Goal: Use online tool/utility: Use online tool/utility

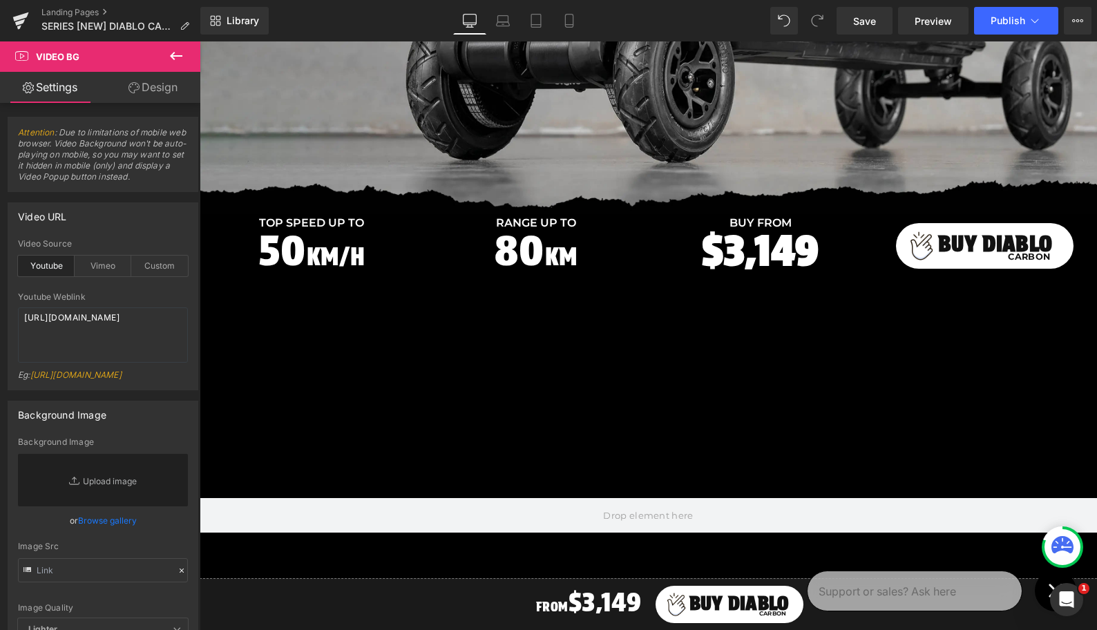
scroll to position [217, 0]
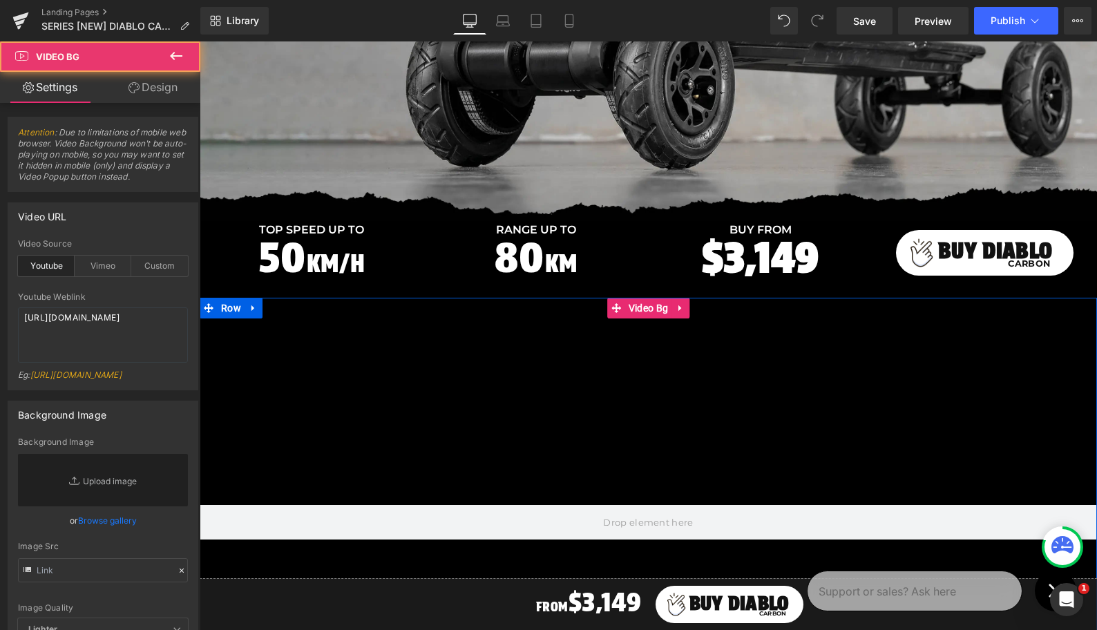
click at [558, 397] on div at bounding box center [648, 522] width 897 height 449
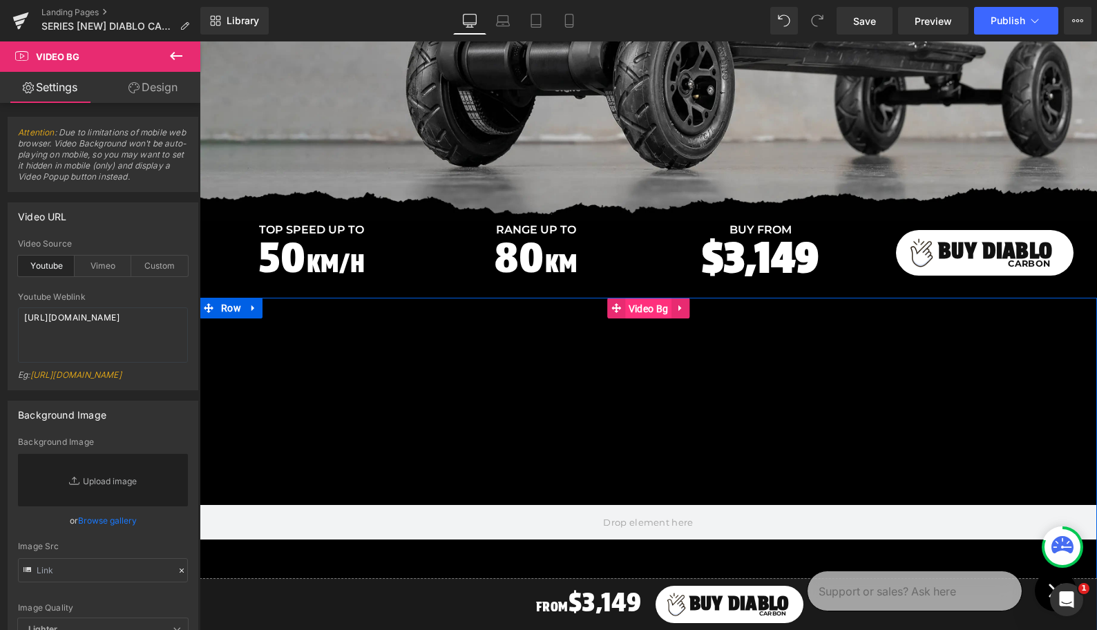
click at [646, 310] on span "Video Bg" at bounding box center [648, 308] width 46 height 21
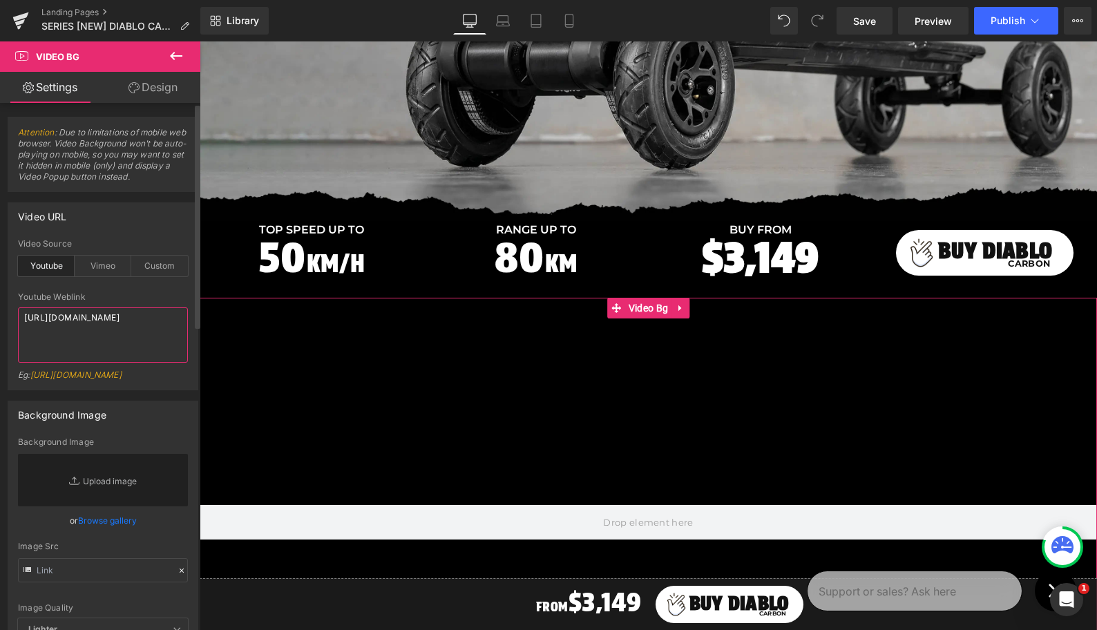
click at [99, 326] on textarea "[URL][DOMAIN_NAME]" at bounding box center [103, 334] width 170 height 55
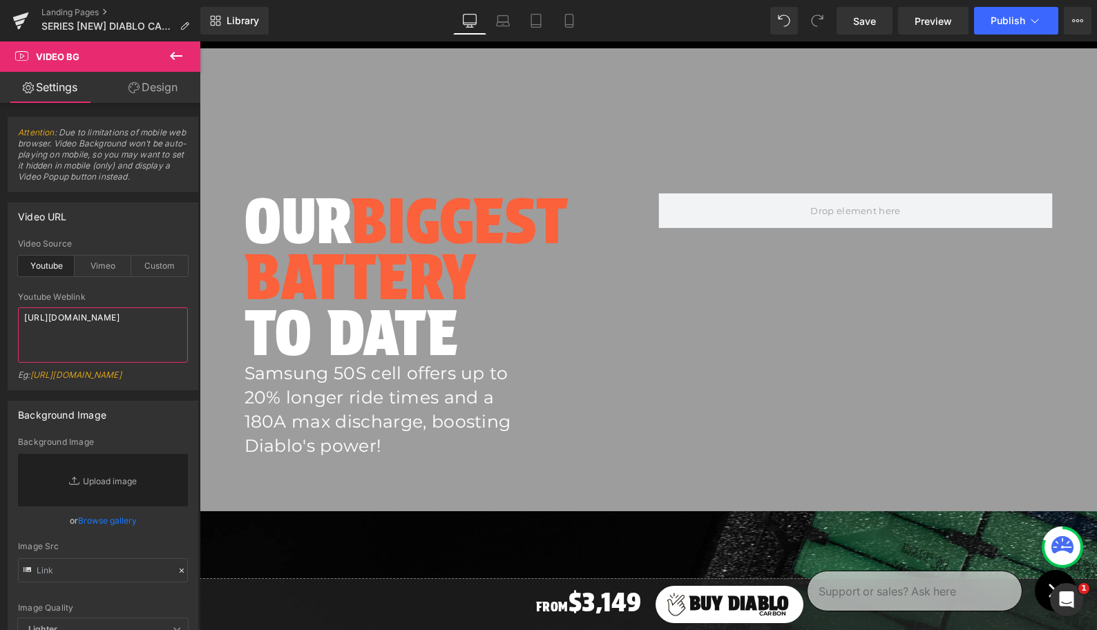
scroll to position [1125, 0]
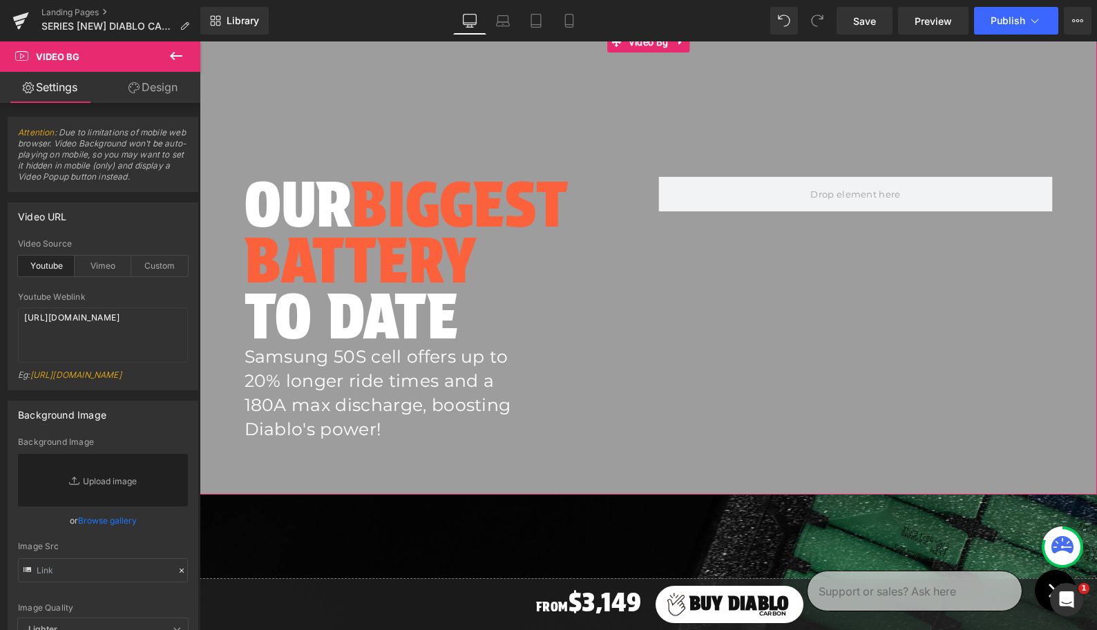
click at [661, 106] on div at bounding box center [648, 263] width 897 height 463
click at [636, 46] on span "Video Bg" at bounding box center [648, 42] width 46 height 21
click at [92, 325] on textarea "[URL][DOMAIN_NAME]" at bounding box center [103, 334] width 170 height 55
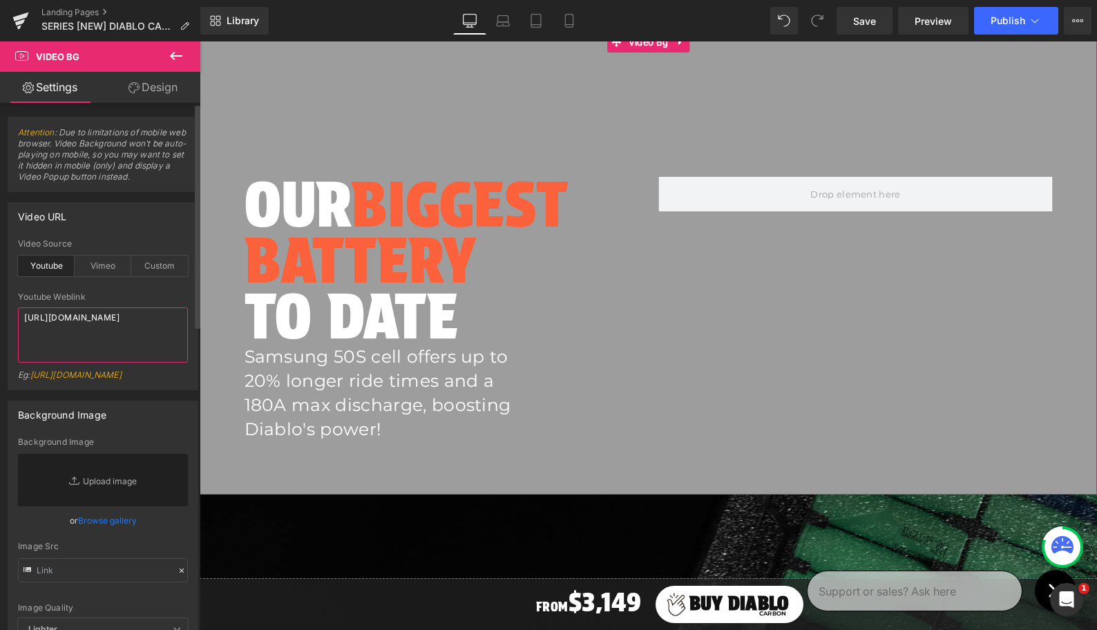
click at [92, 325] on textarea "[URL][DOMAIN_NAME]" at bounding box center [103, 334] width 170 height 55
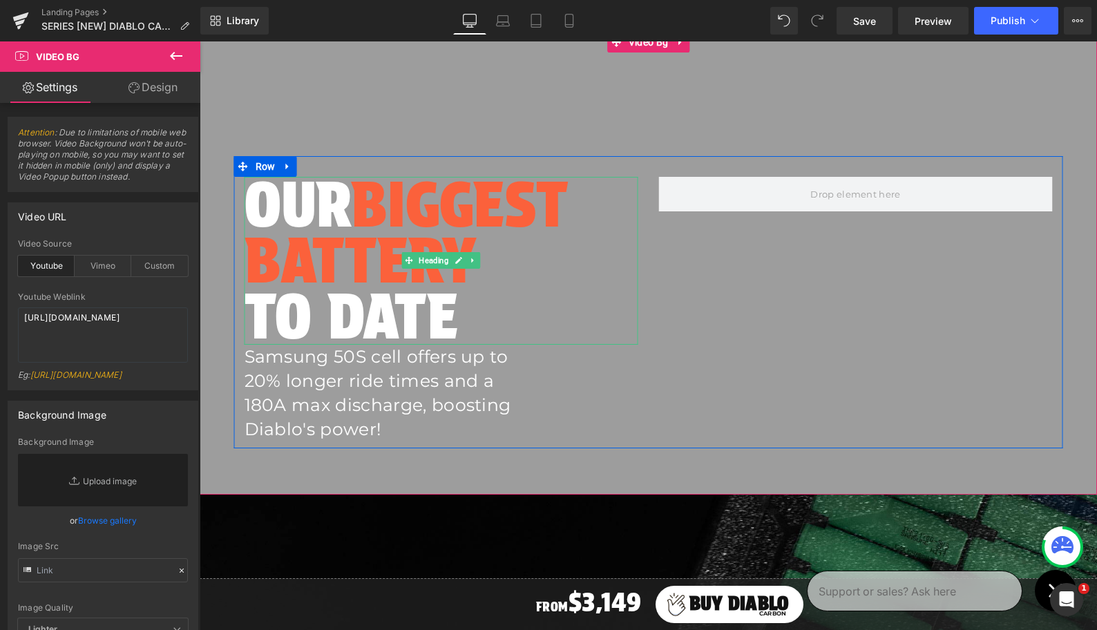
click at [303, 227] on span "BIGGEST BATTERY" at bounding box center [407, 232] width 324 height 131
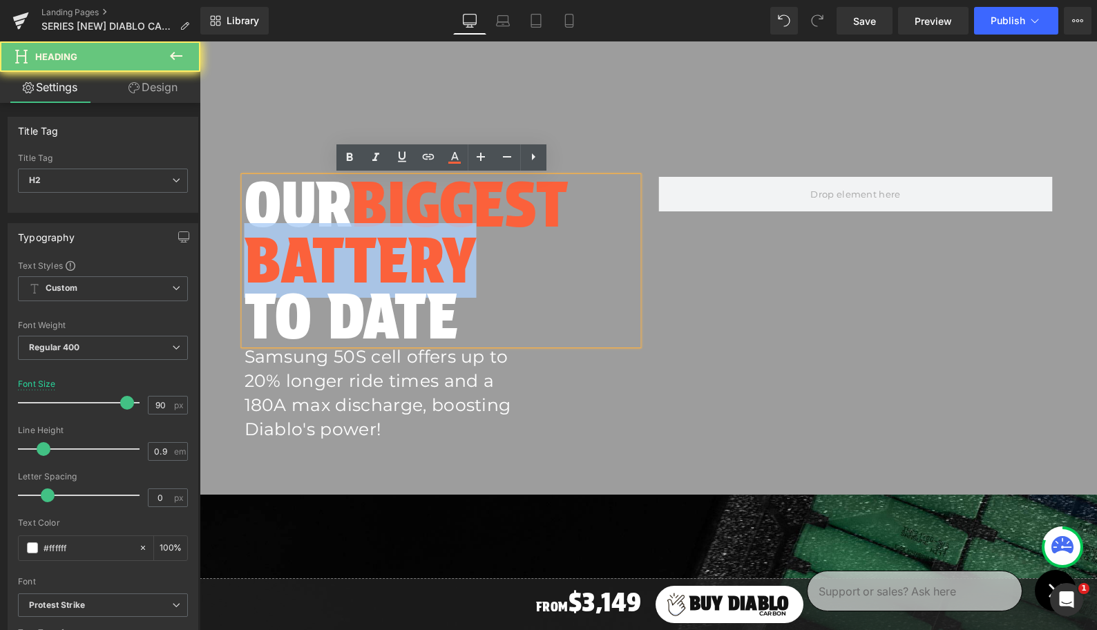
click at [303, 227] on span "BIGGEST BATTERY" at bounding box center [407, 232] width 324 height 131
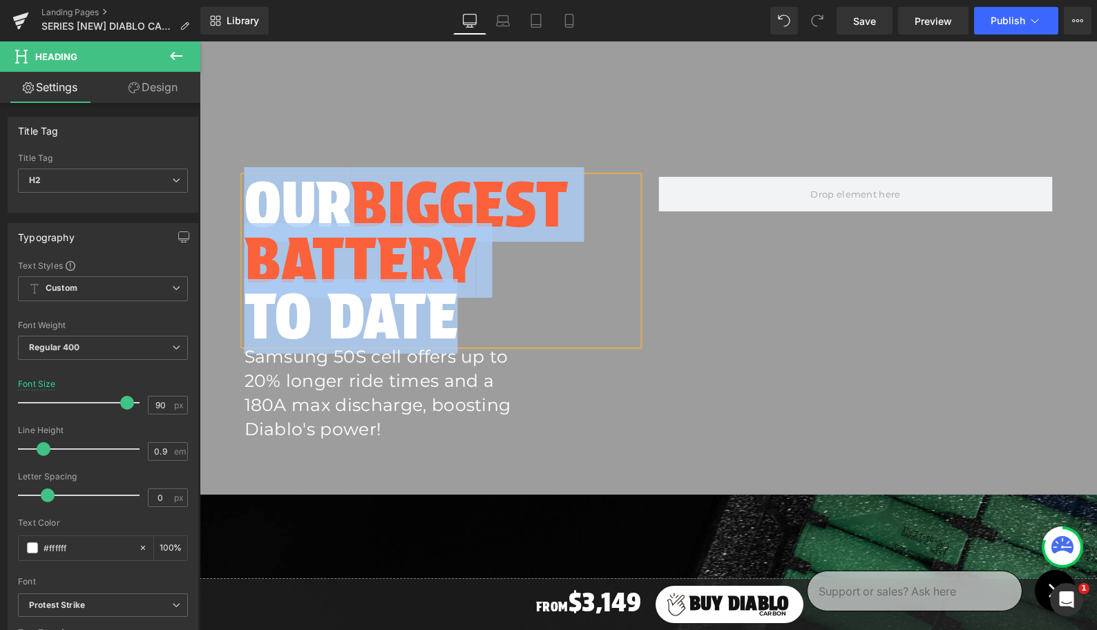
copy h2 "OUR BIGGEST BATTERY TO DATE"
click at [383, 386] on span "Text Block" at bounding box center [382, 393] width 42 height 17
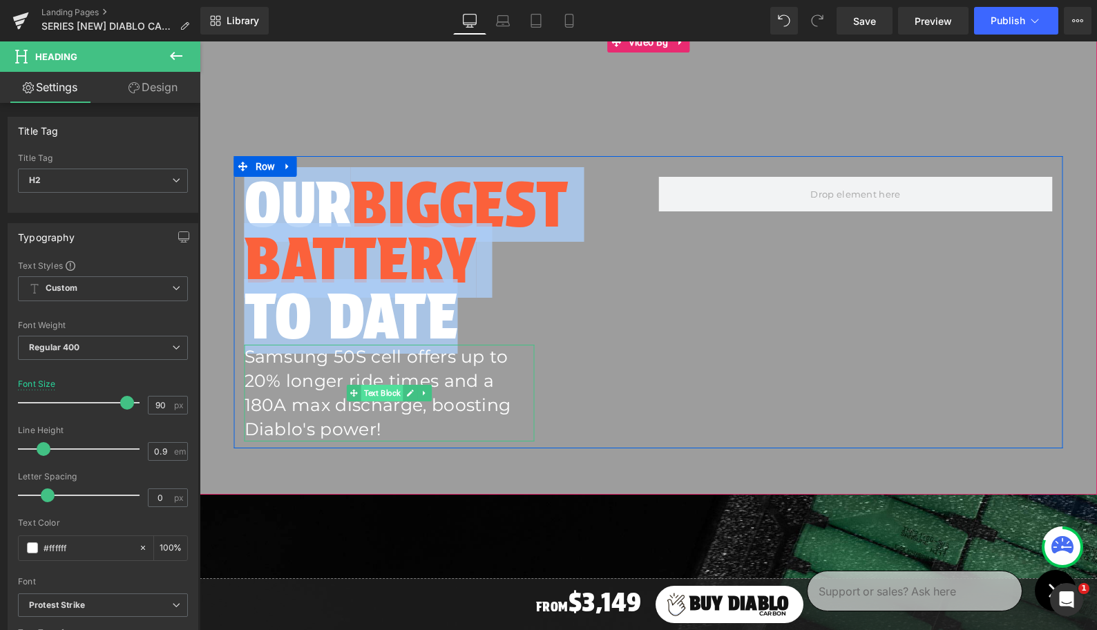
click at [383, 386] on span "Text Block" at bounding box center [382, 393] width 42 height 17
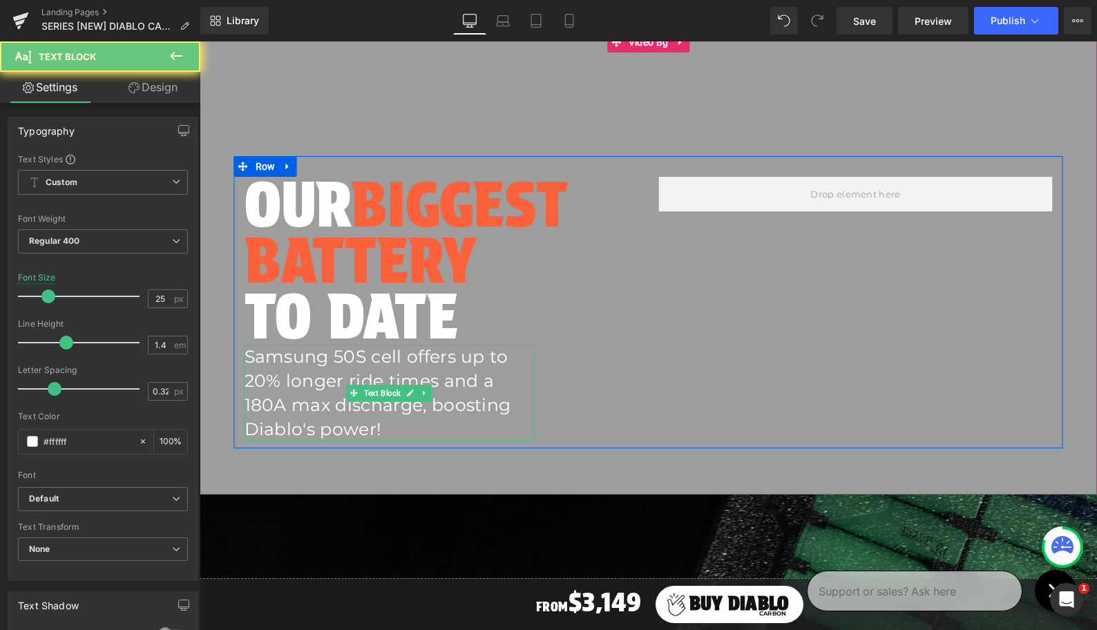
click at [382, 374] on p "Samsung 50S cell offers up to 20% longer ride times and a 180A max discharge, b…" at bounding box center [390, 393] width 290 height 97
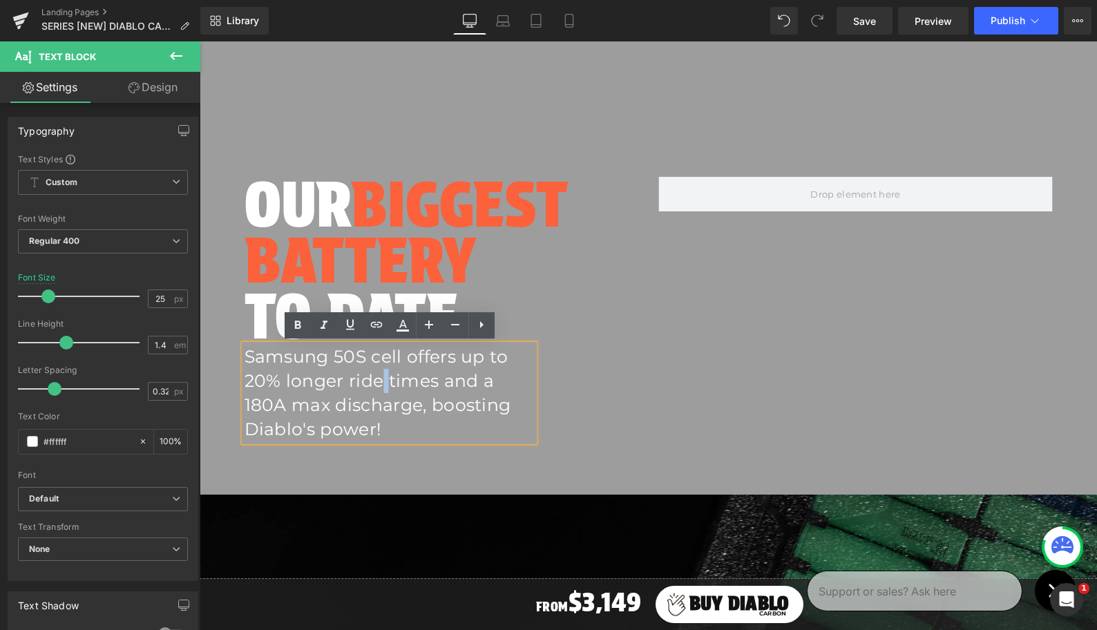
click at [382, 374] on p "Samsung 50S cell offers up to 20% longer ride times and a 180A max discharge, b…" at bounding box center [390, 393] width 290 height 97
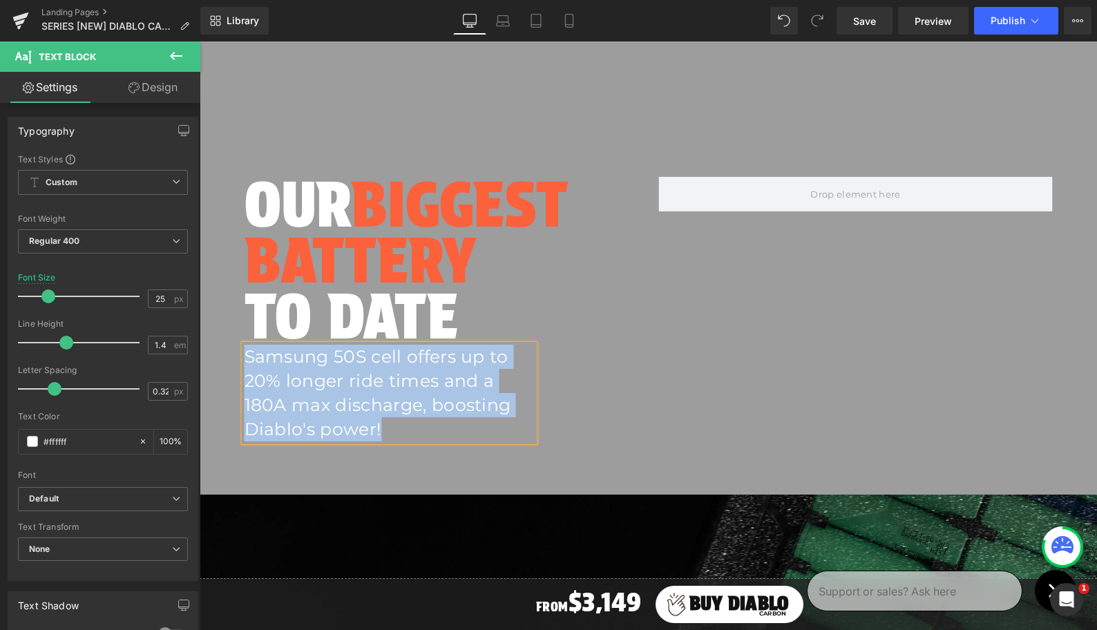
copy p "Samsung 50S cell offers up to 20% longer ride times and a 180A max discharge, b…"
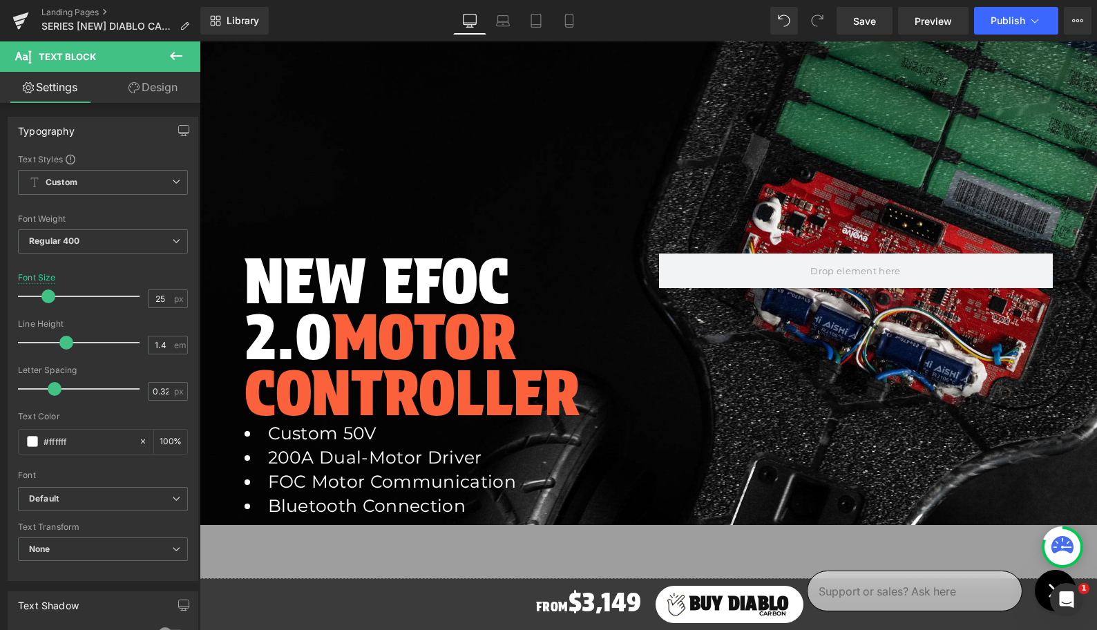
scroll to position [1598, 0]
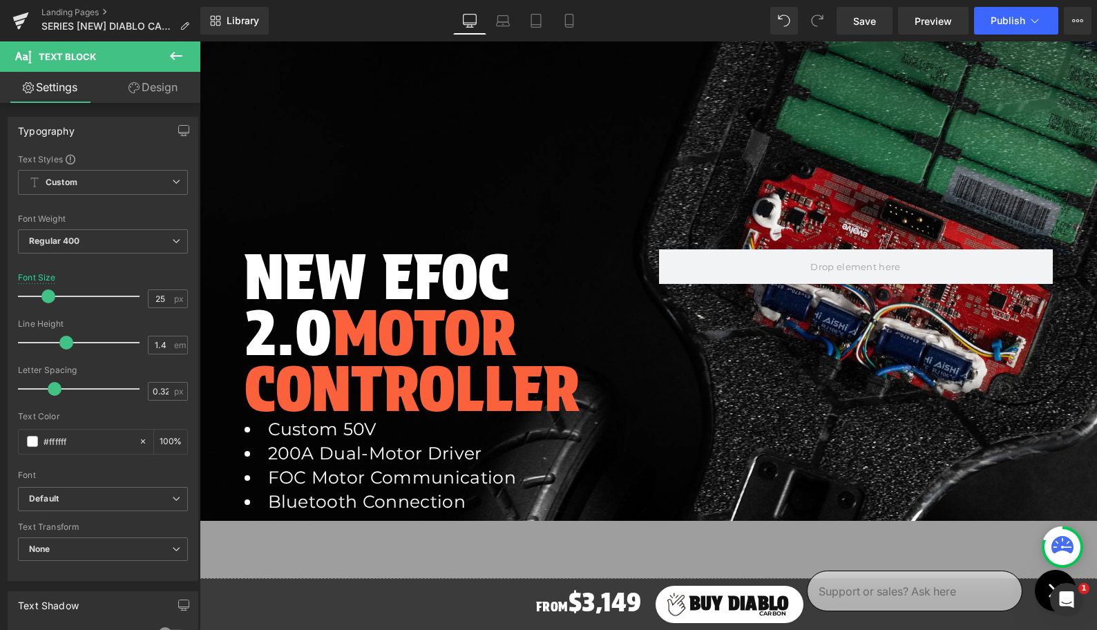
click at [680, 164] on div "NEW eFOC 2.0 Motor Controller Heading Custom 50V 200A Dual-Motor Driver FOC Mot…" at bounding box center [648, 270] width 897 height 499
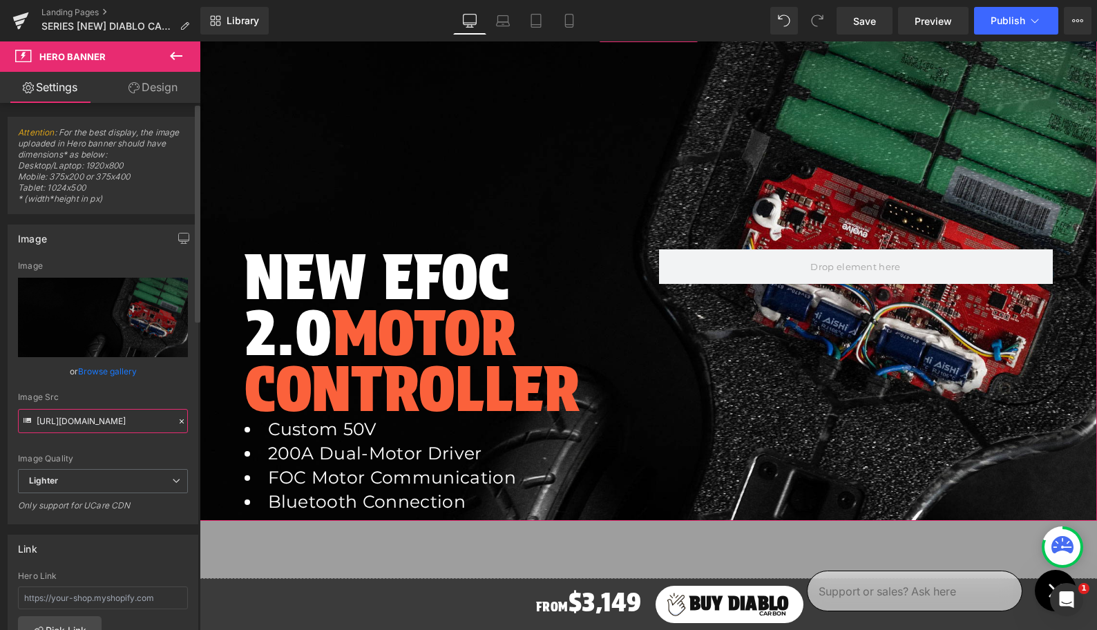
click at [110, 421] on input "[URL][DOMAIN_NAME]" at bounding box center [103, 421] width 170 height 24
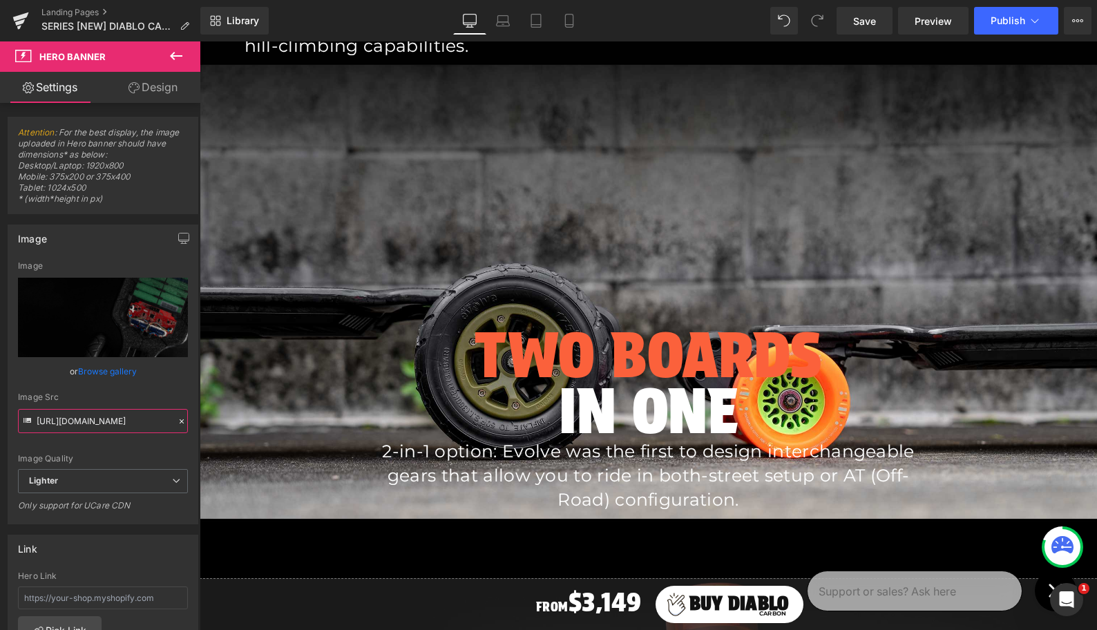
scroll to position [3332, 0]
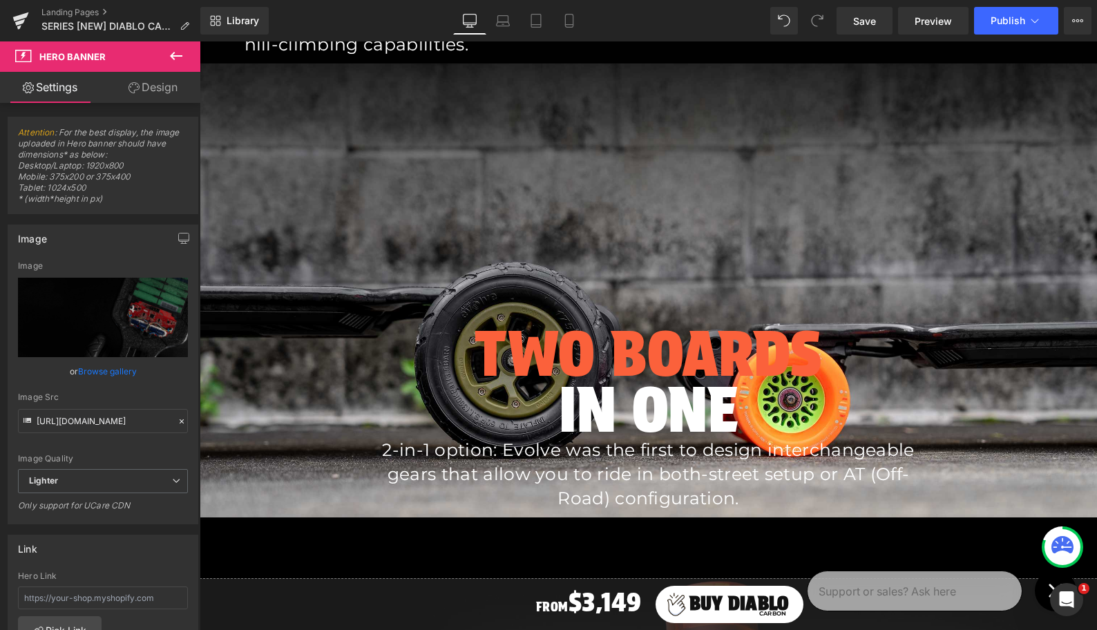
click at [667, 206] on div at bounding box center [648, 291] width 897 height 454
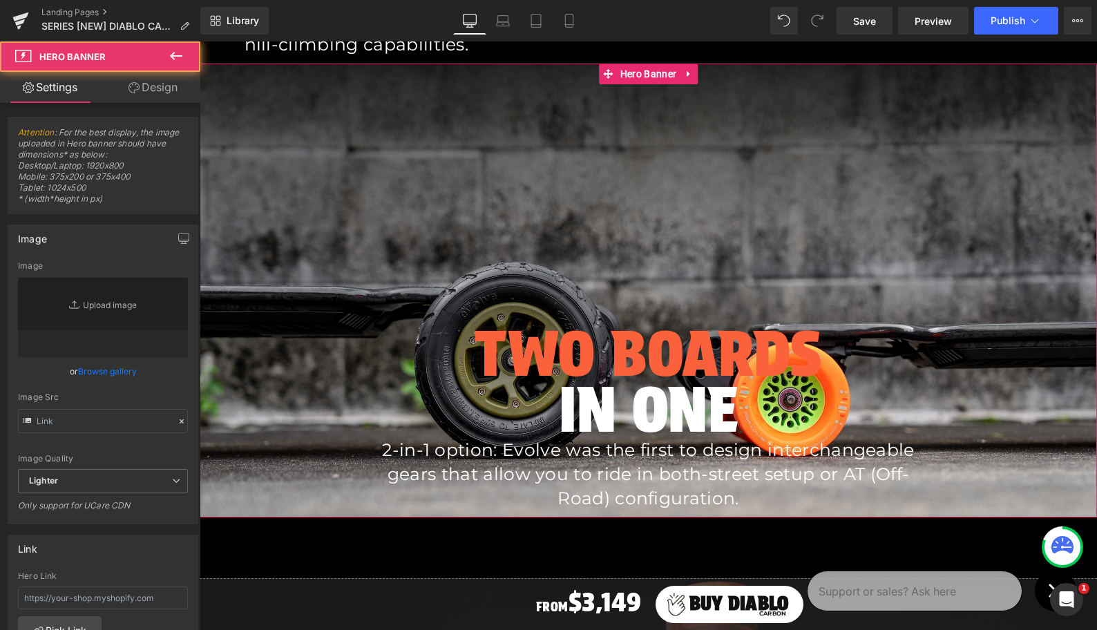
type input "[URL][DOMAIN_NAME]"
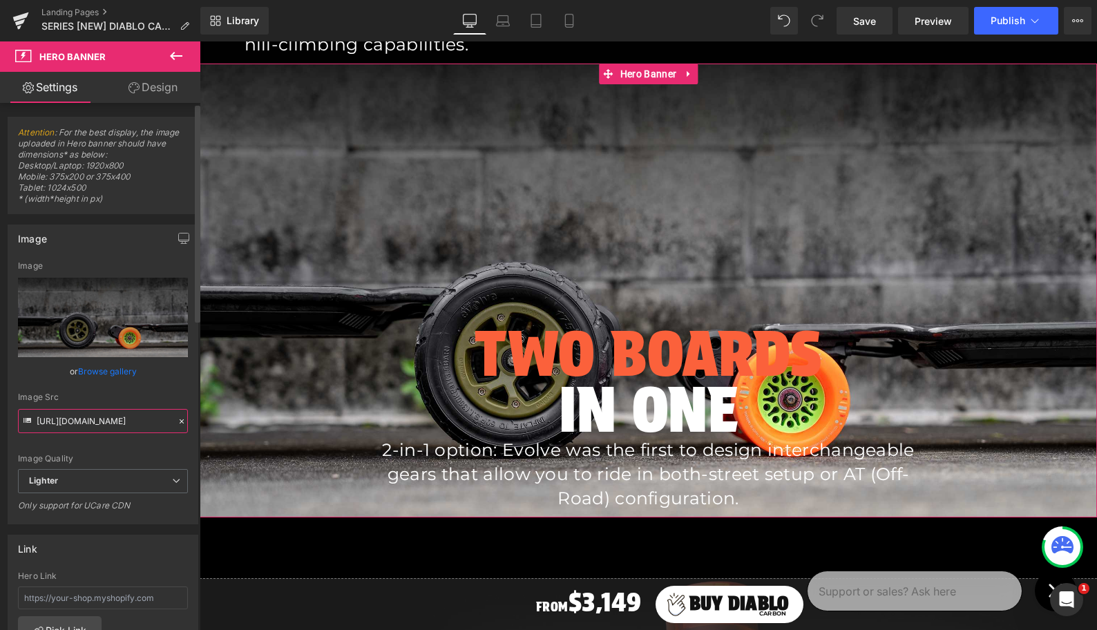
click at [126, 418] on input "[URL][DOMAIN_NAME]" at bounding box center [103, 421] width 170 height 24
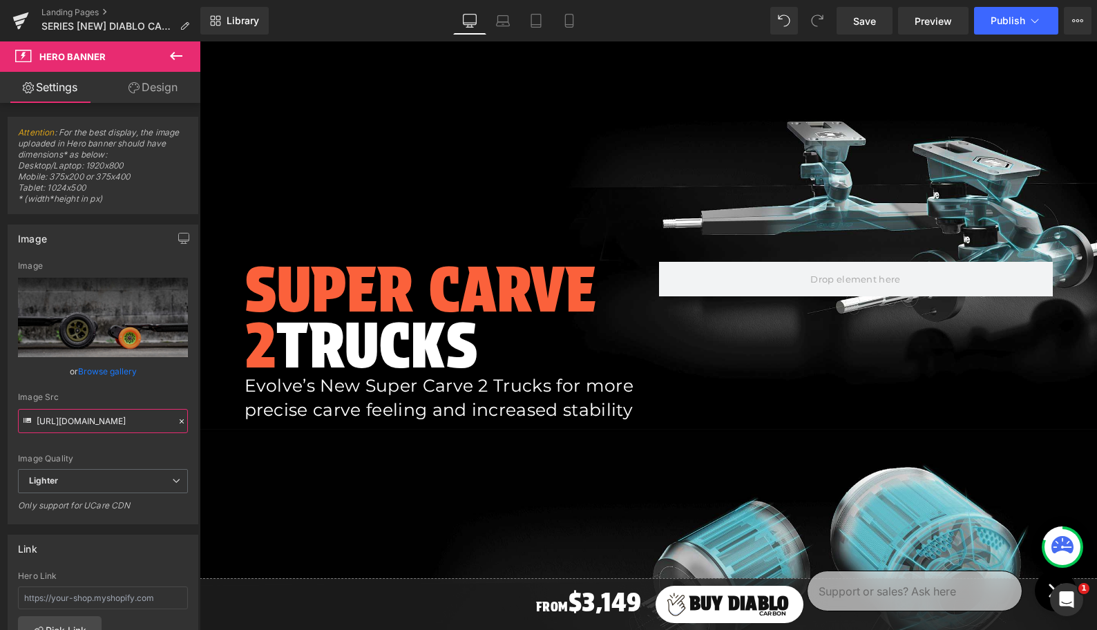
scroll to position [2445, 0]
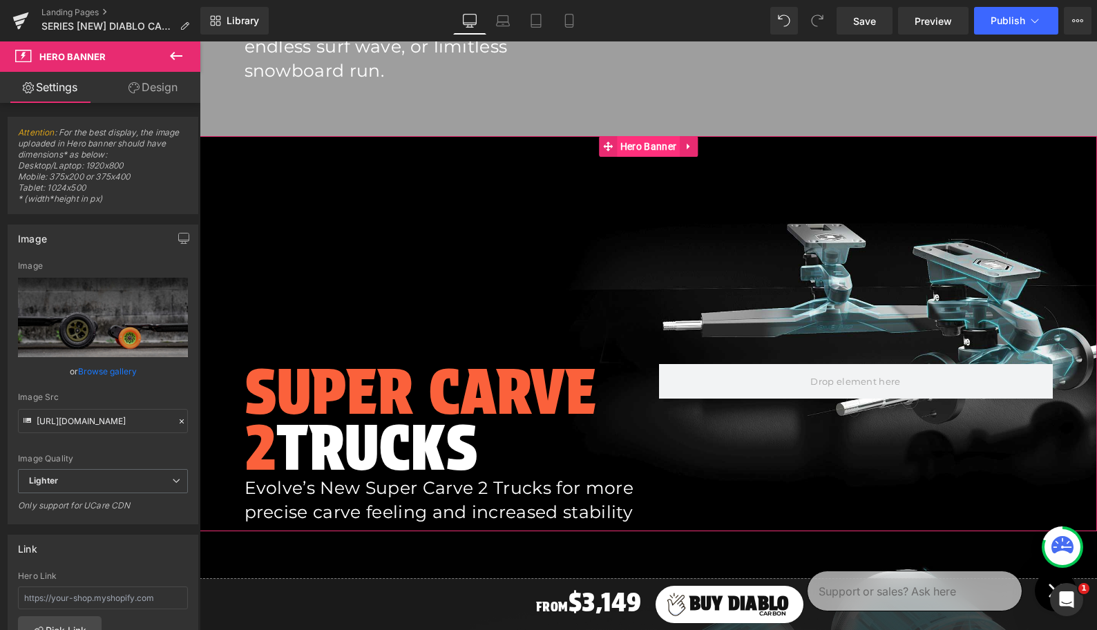
click at [664, 151] on span "Hero Banner" at bounding box center [648, 146] width 63 height 21
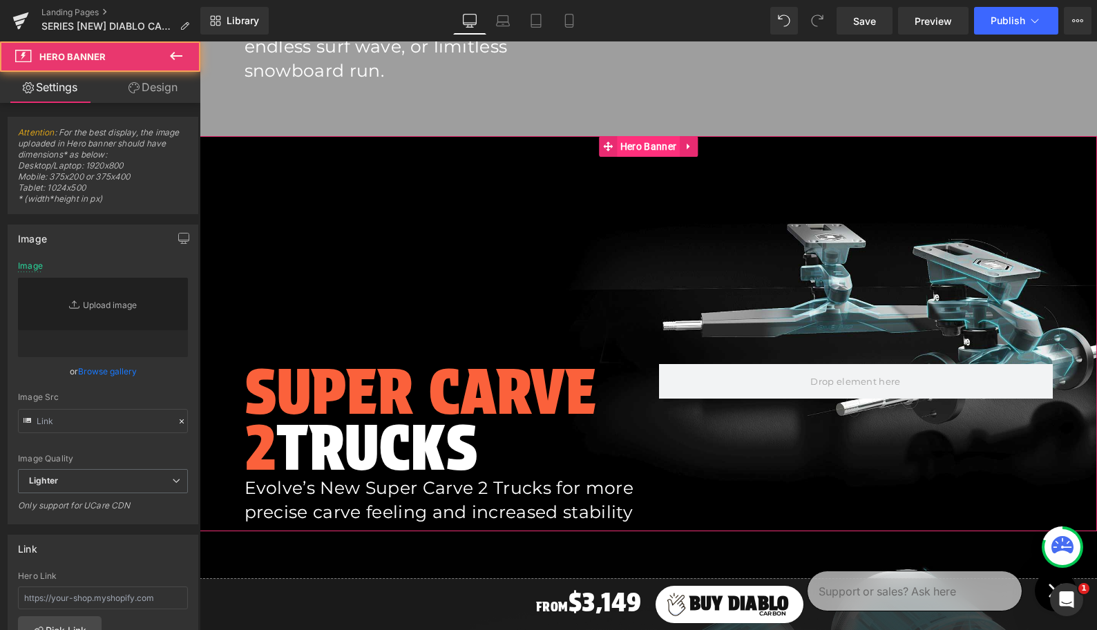
type input "[URL][DOMAIN_NAME]"
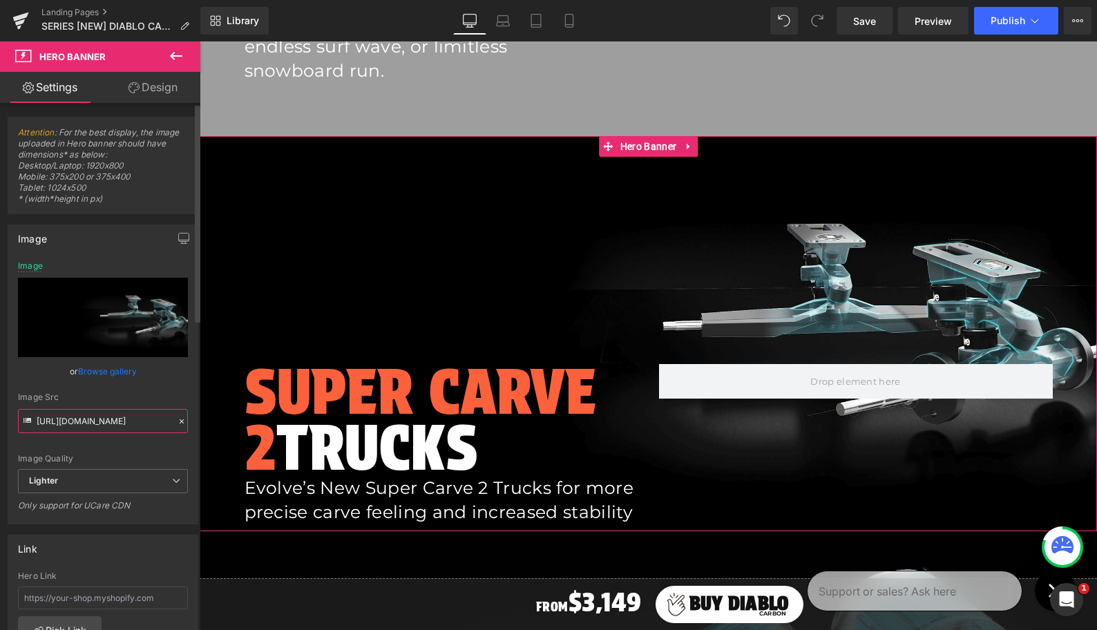
click at [84, 426] on input "[URL][DOMAIN_NAME]" at bounding box center [103, 421] width 170 height 24
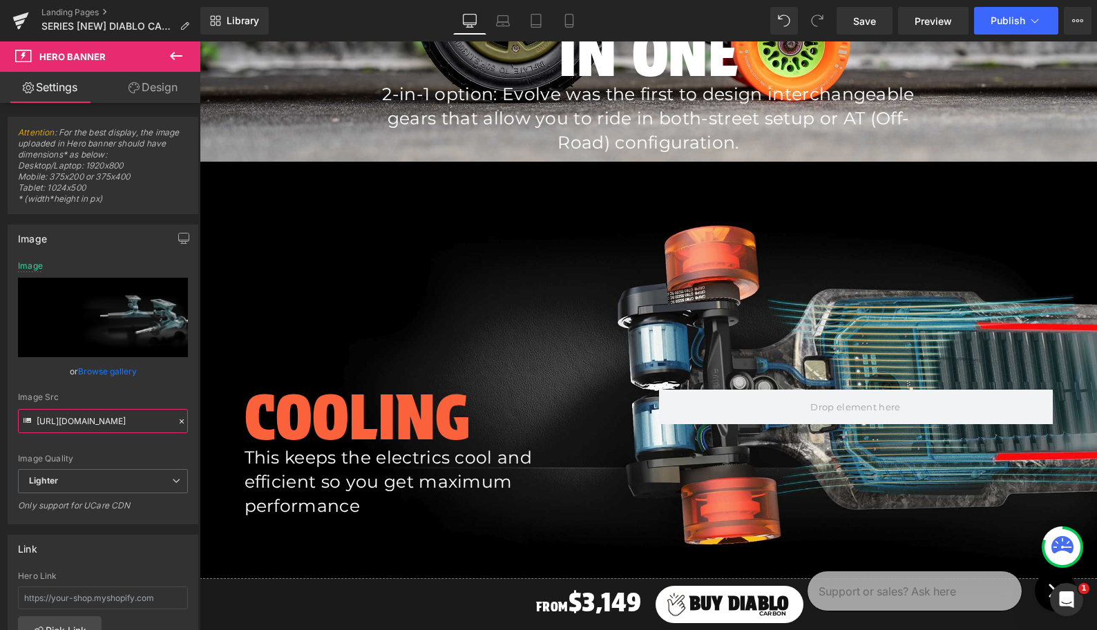
scroll to position [3769, 0]
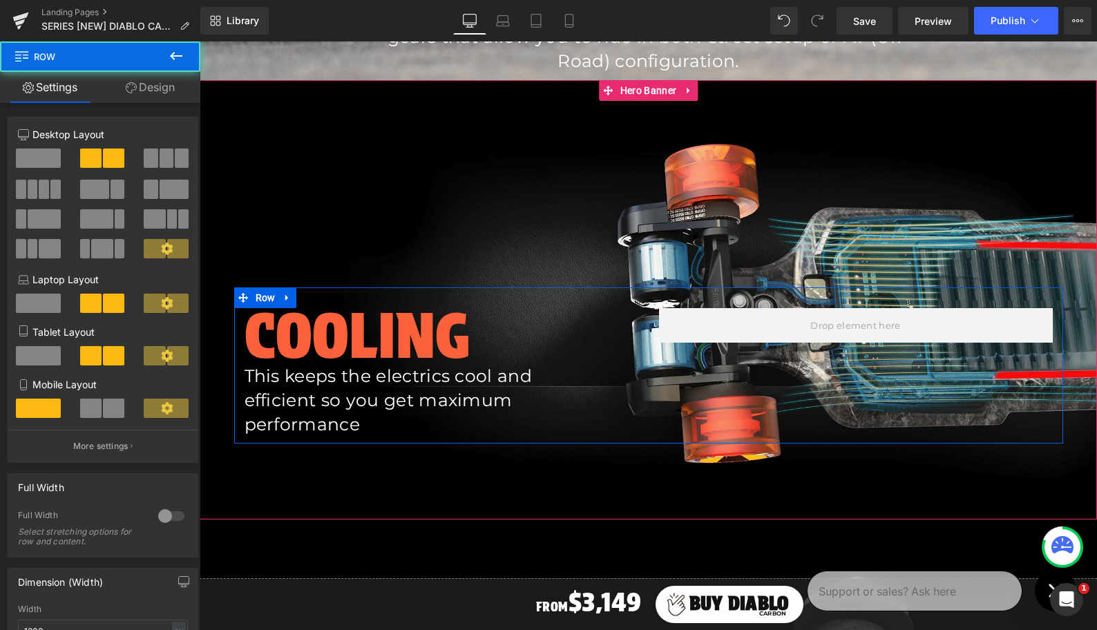
click at [647, 312] on div "Cooling Heading This keeps the electrics cool and efficient so you get maximum …" at bounding box center [441, 372] width 414 height 128
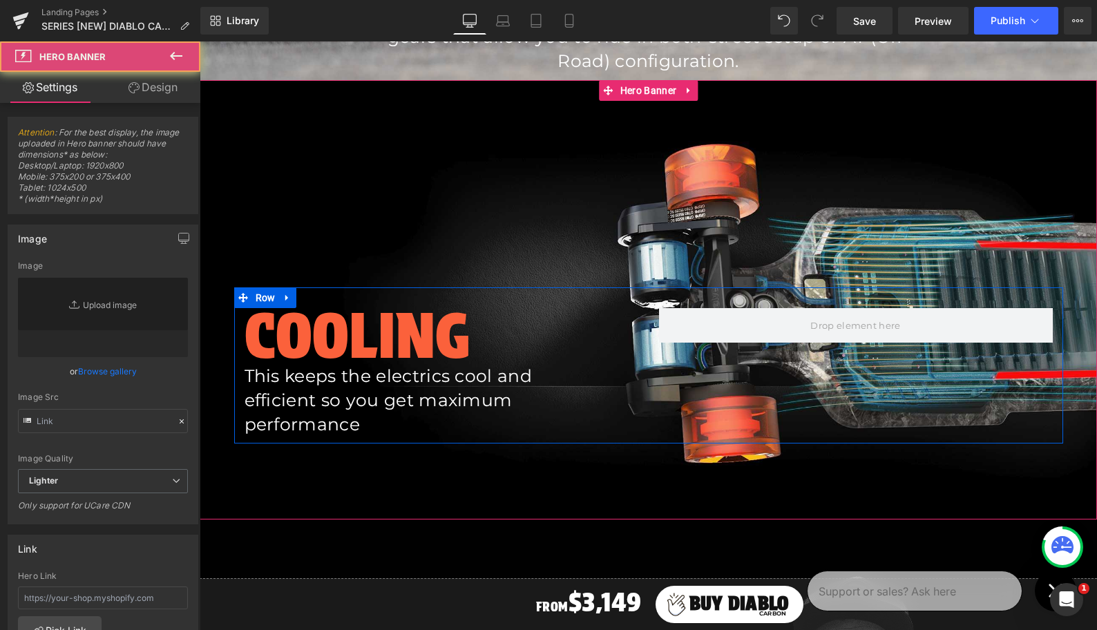
type input "[URL][DOMAIN_NAME]"
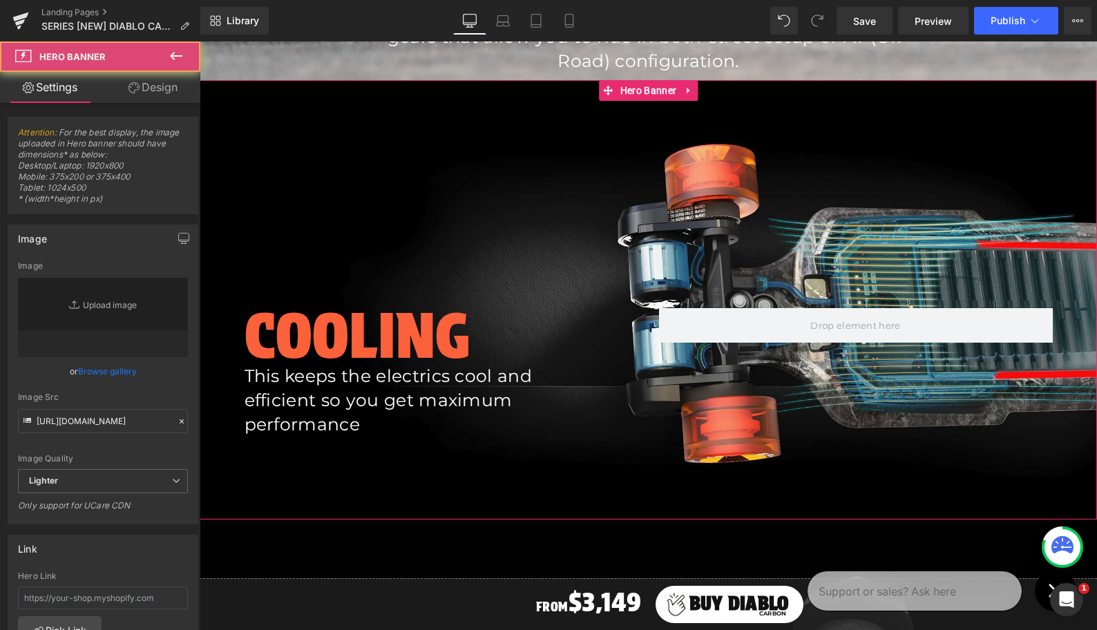
click at [638, 195] on div at bounding box center [648, 299] width 897 height 439
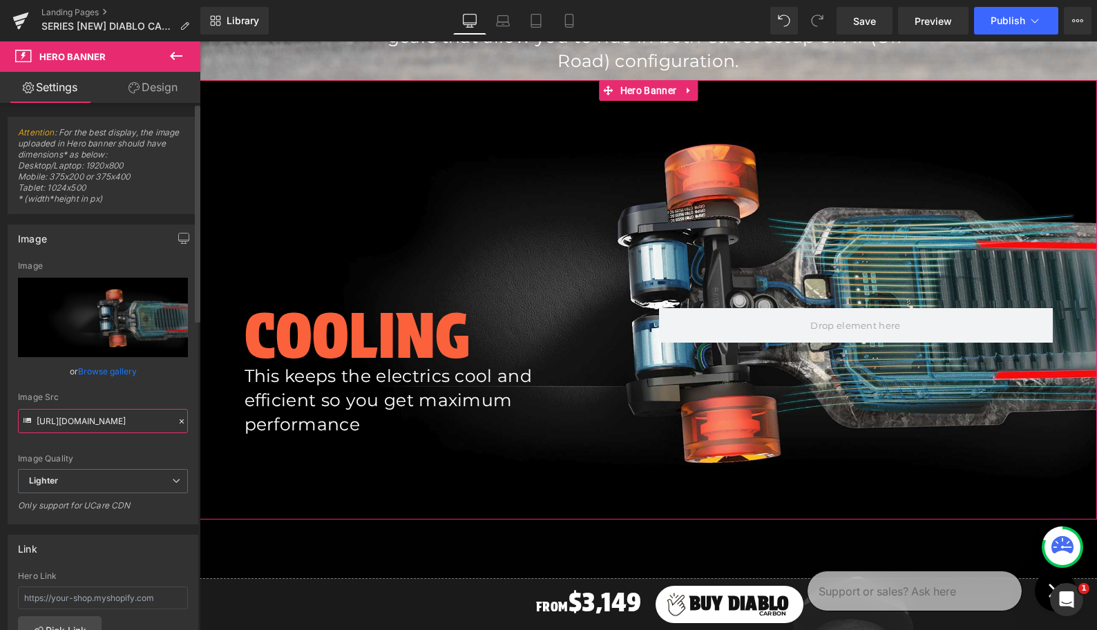
click at [92, 422] on input "[URL][DOMAIN_NAME]" at bounding box center [103, 421] width 170 height 24
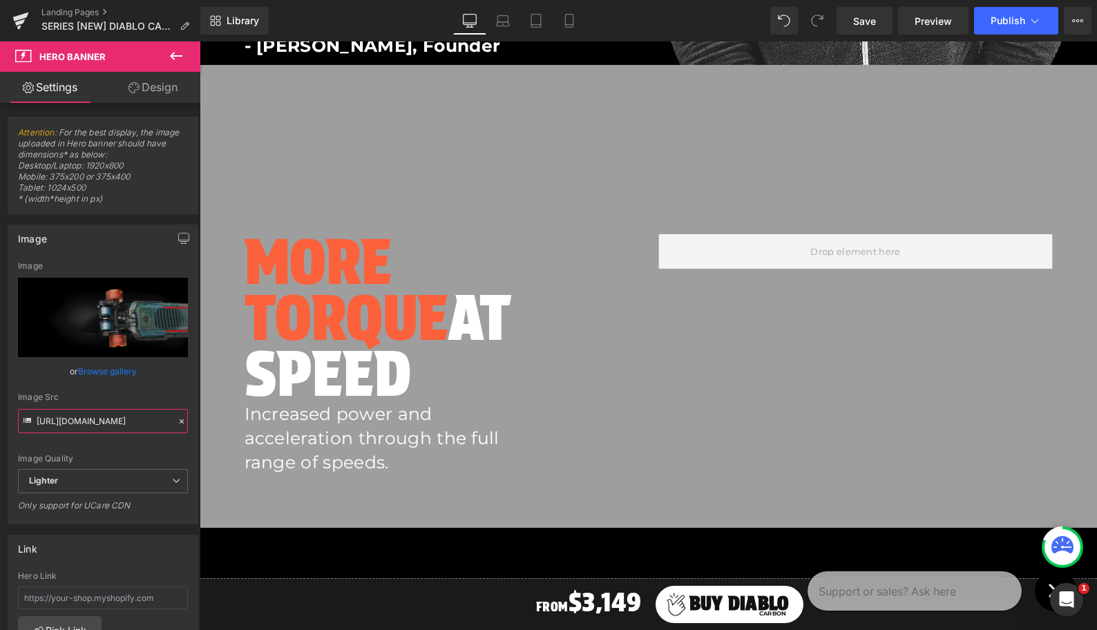
scroll to position [4763, 0]
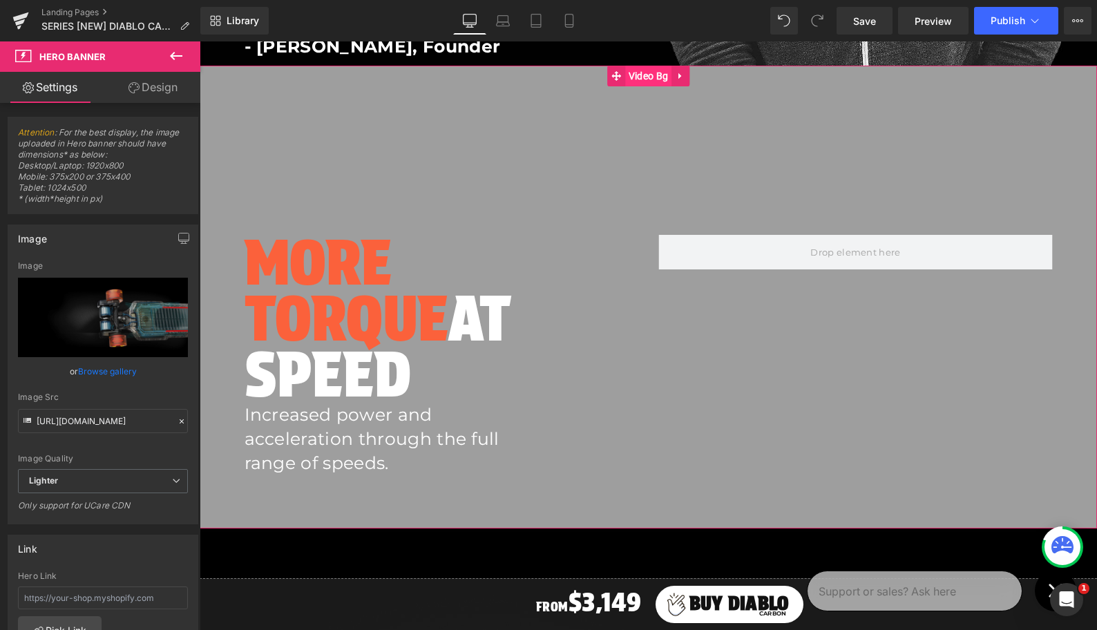
click at [644, 73] on span "Video Bg" at bounding box center [648, 76] width 46 height 21
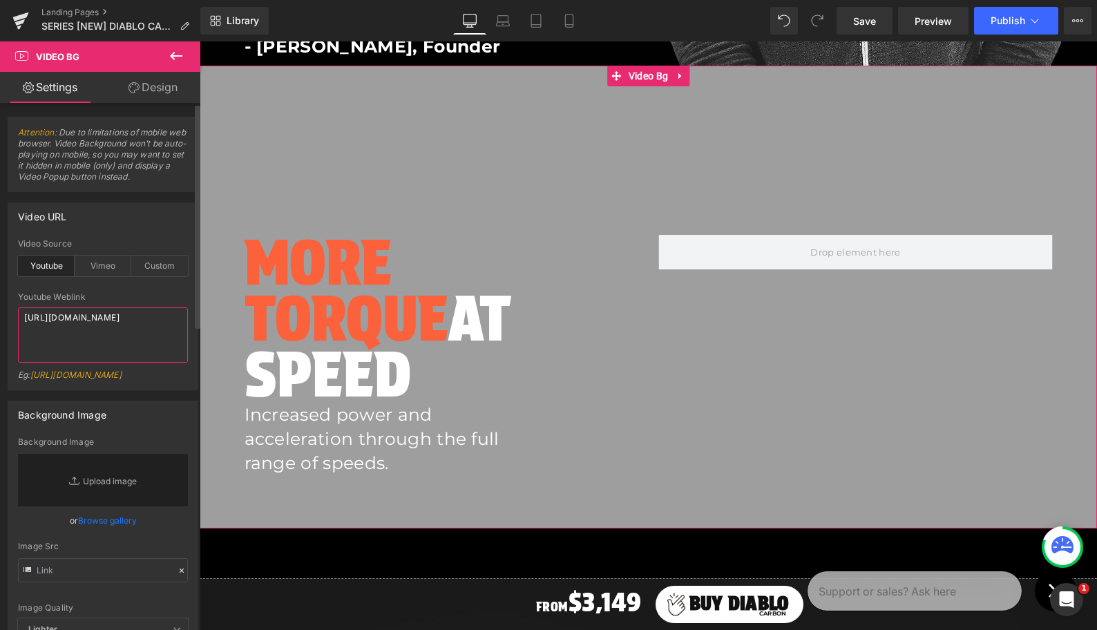
click at [79, 332] on textarea "[URL][DOMAIN_NAME]" at bounding box center [103, 334] width 170 height 55
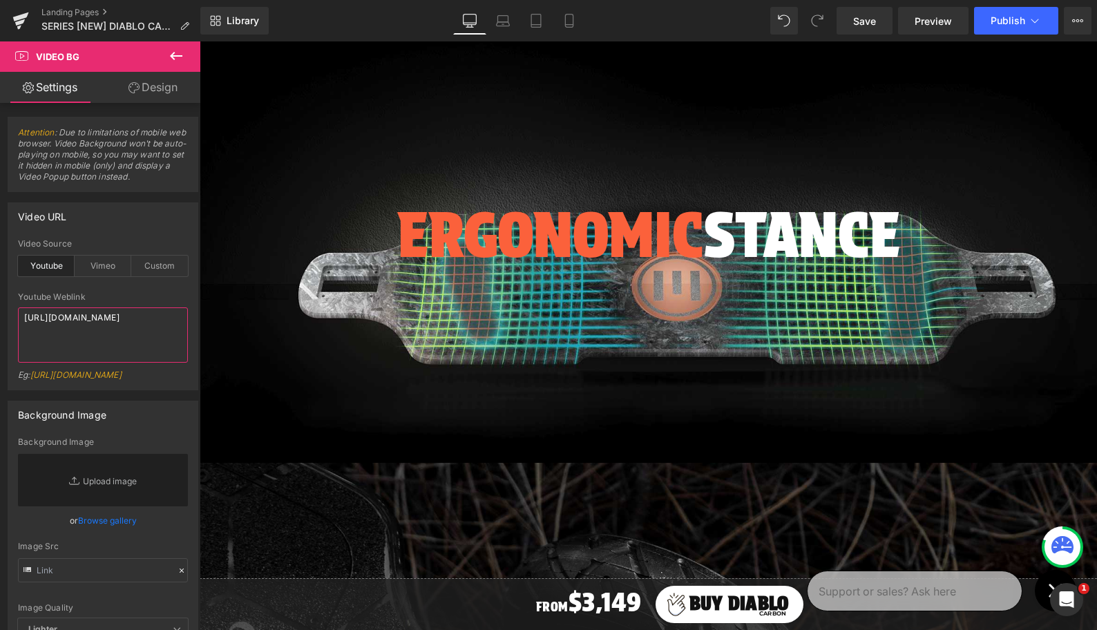
scroll to position [5163, 0]
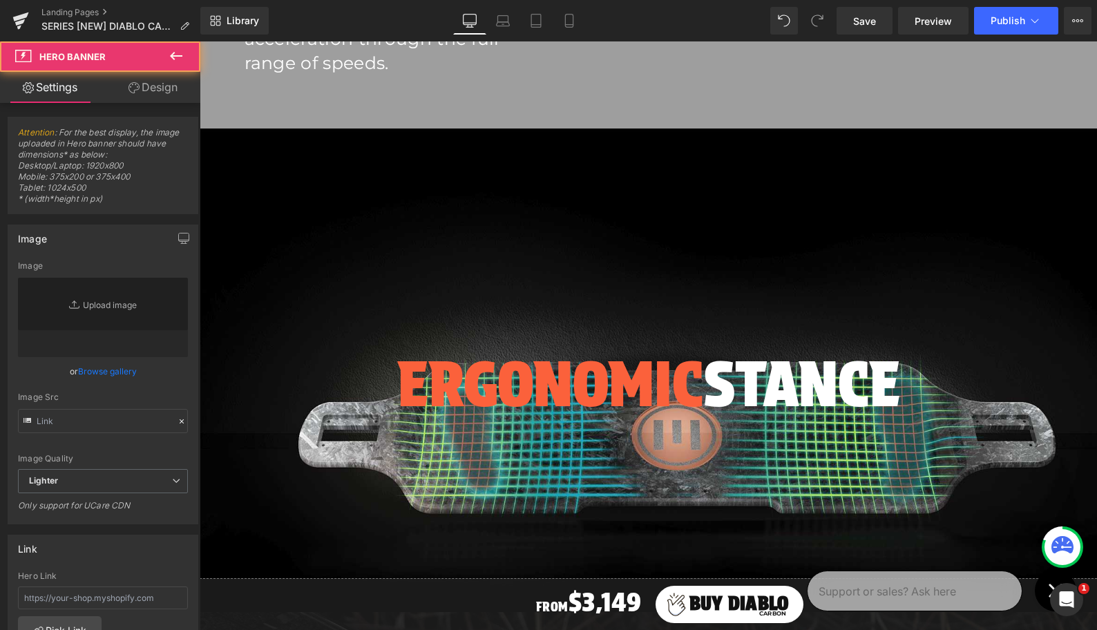
type input "[URL][DOMAIN_NAME]"
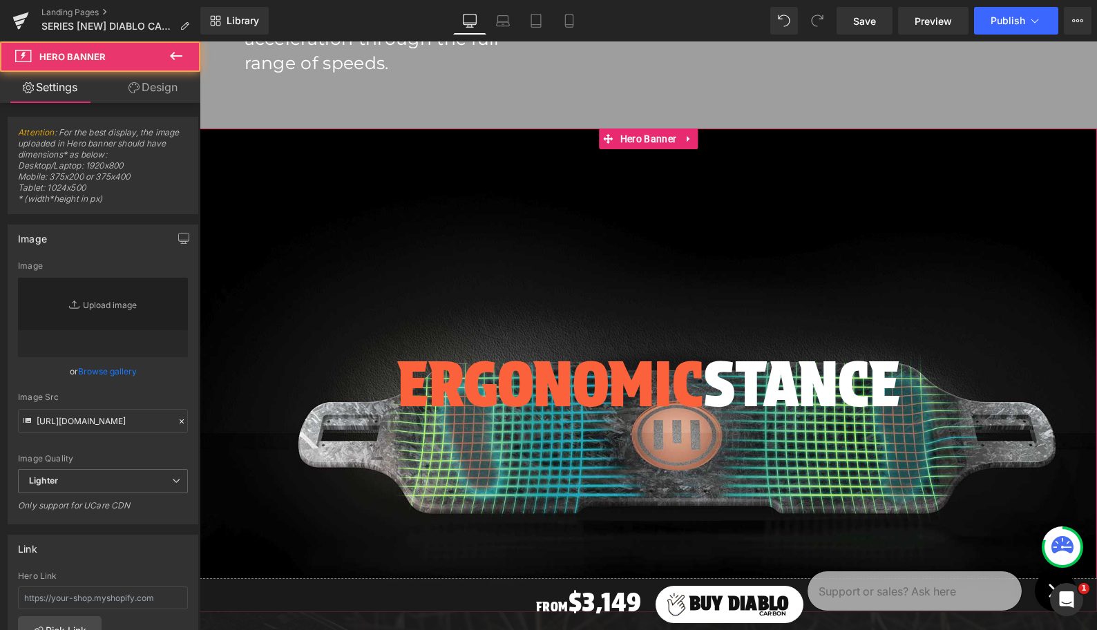
click at [621, 251] on div at bounding box center [648, 370] width 897 height 484
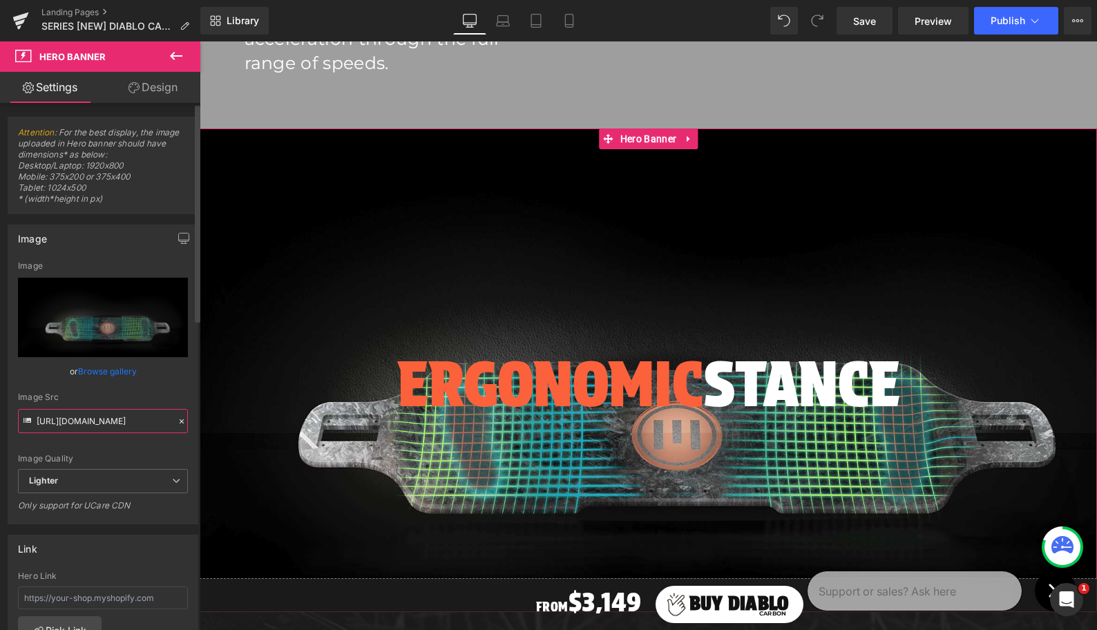
click at [117, 421] on input "[URL][DOMAIN_NAME]" at bounding box center [103, 421] width 170 height 24
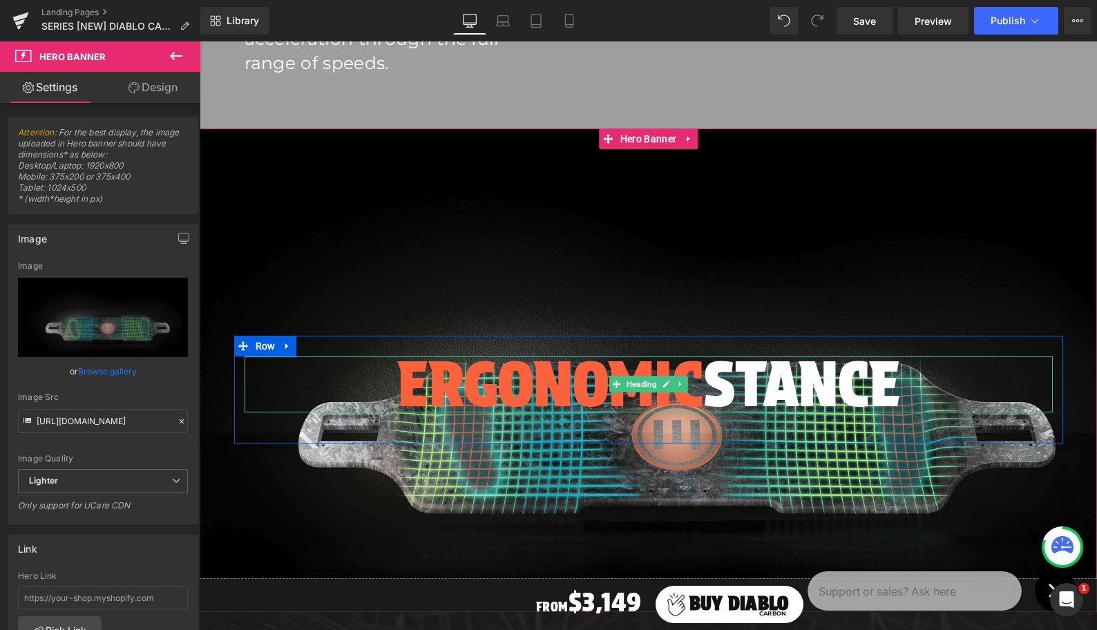
click at [481, 388] on span "Ergonomic" at bounding box center [550, 384] width 306 height 75
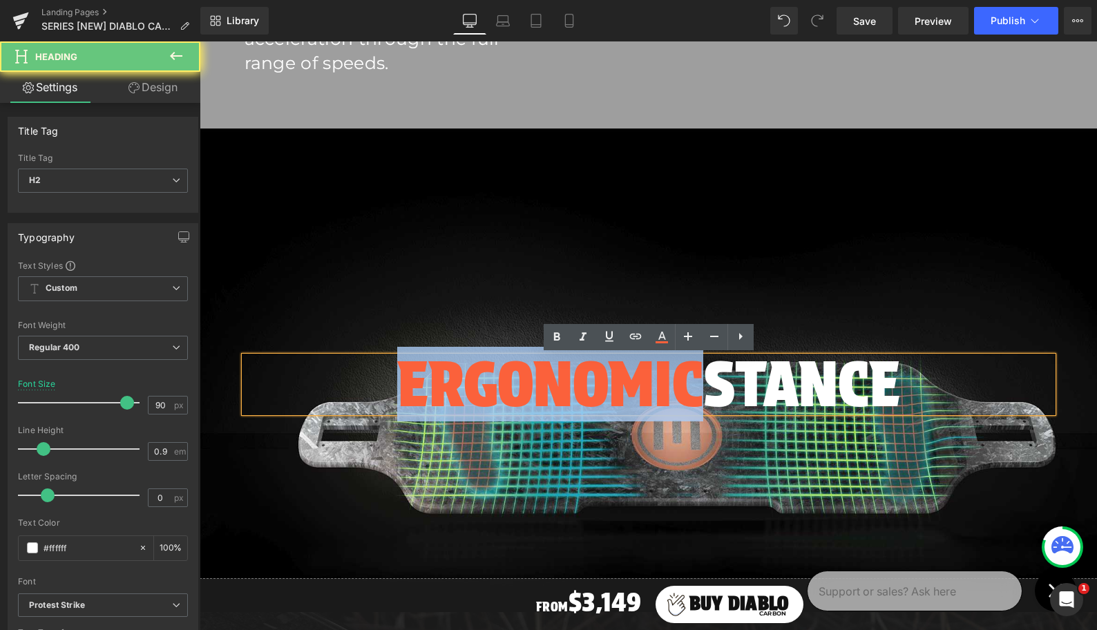
click at [481, 388] on span "Ergonomic" at bounding box center [550, 384] width 306 height 75
copy h2 "Ergonomic Stance"
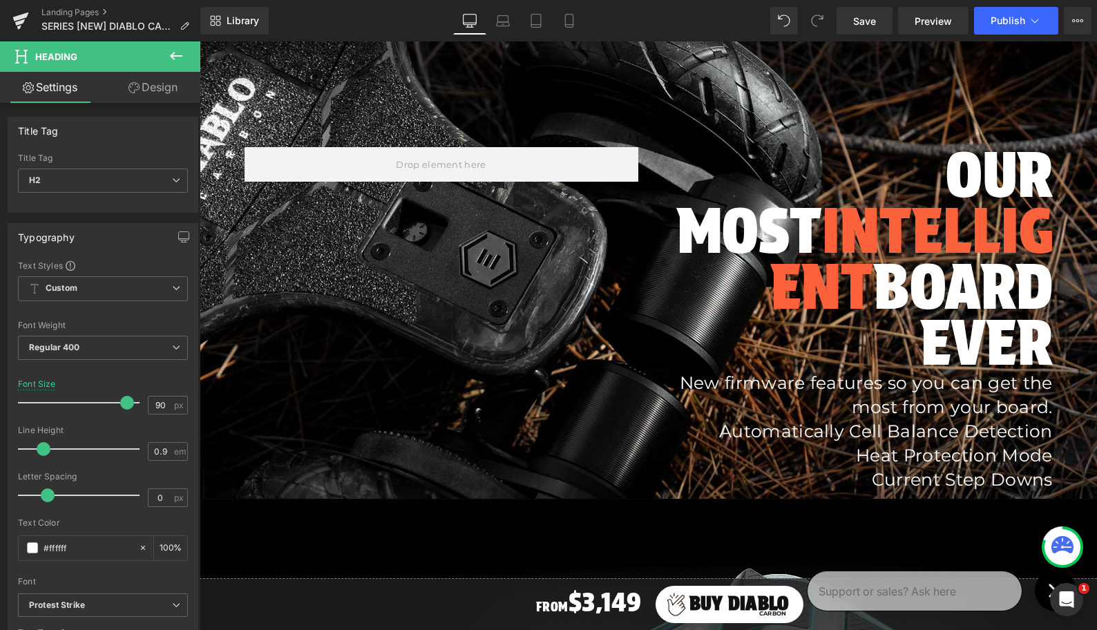
scroll to position [5872, 0]
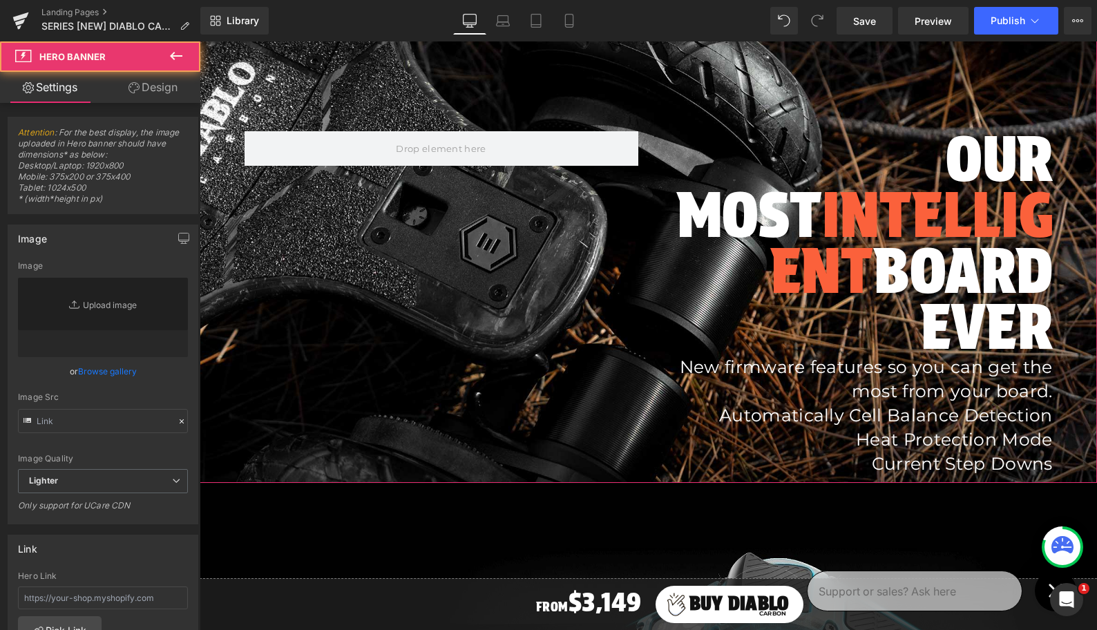
type input "[URL][DOMAIN_NAME]"
click at [462, 78] on div at bounding box center [648, 193] width 897 height 580
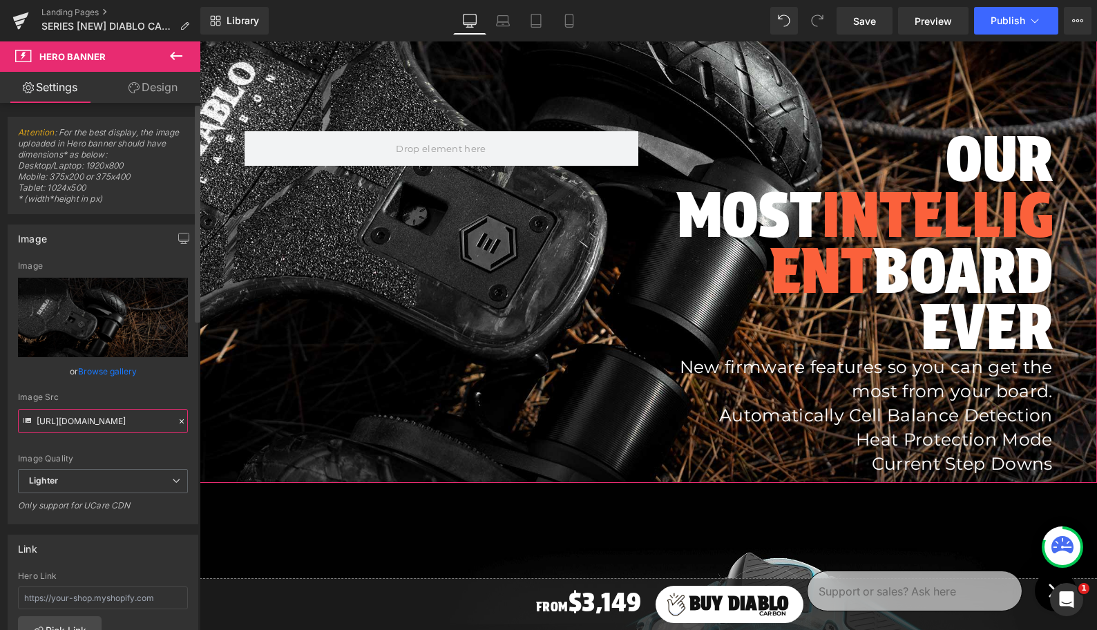
click at [73, 424] on input "[URL][DOMAIN_NAME]" at bounding box center [103, 421] width 170 height 24
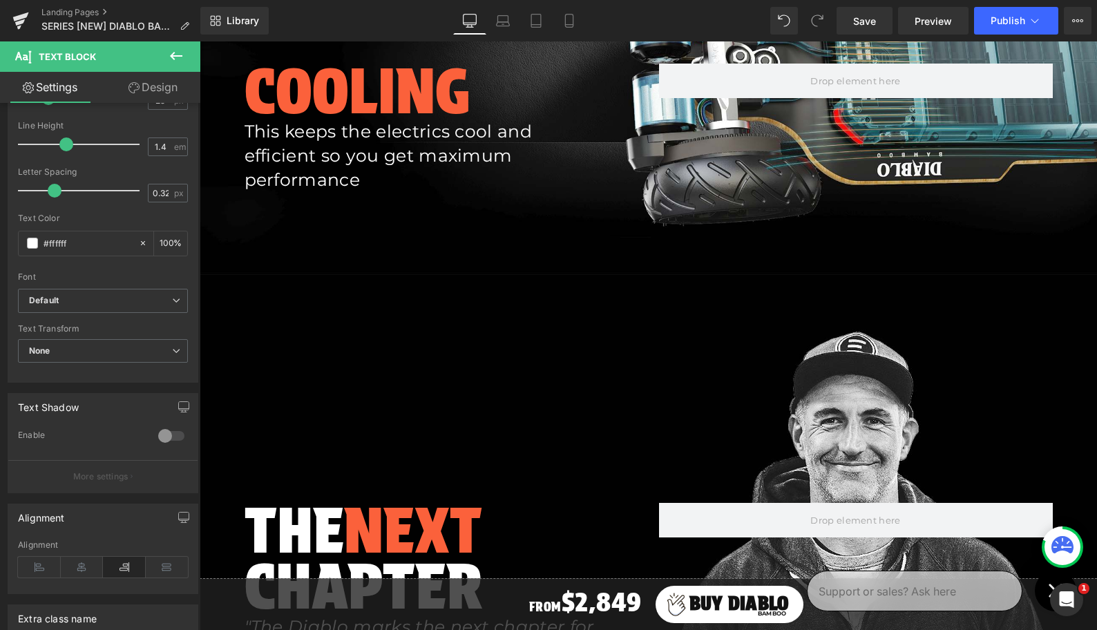
scroll to position [4408, 0]
